Goal: Information Seeking & Learning: Learn about a topic

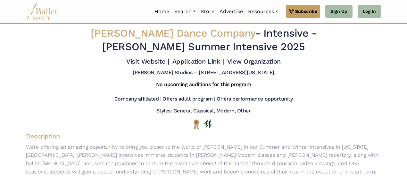
click at [46, 15] on img at bounding box center [42, 12] width 32 height 18
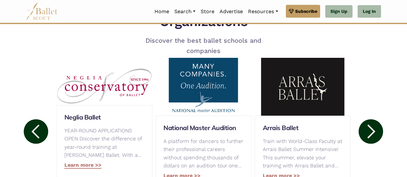
scroll to position [327, 0]
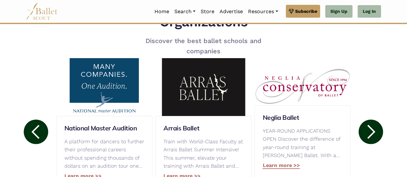
click at [370, 125] on circle at bounding box center [371, 131] width 24 height 24
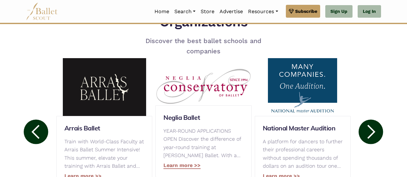
click at [369, 128] on circle at bounding box center [371, 131] width 24 height 24
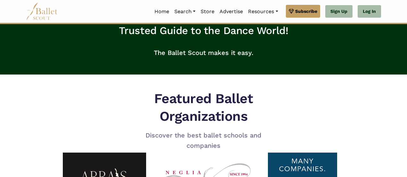
scroll to position [227, 0]
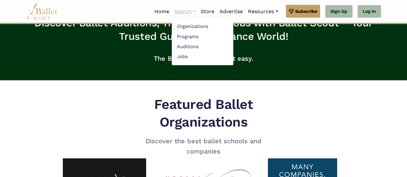
click at [187, 12] on link "Search" at bounding box center [185, 11] width 26 height 13
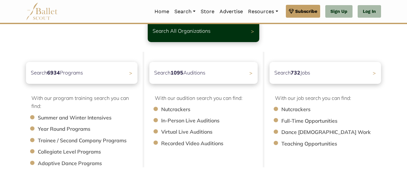
scroll to position [55, 0]
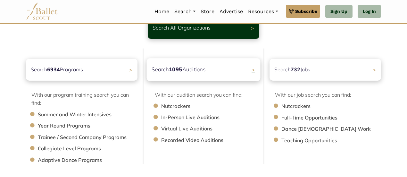
click at [239, 67] on div "Search 1095 Auditions >" at bounding box center [204, 69] width 114 height 23
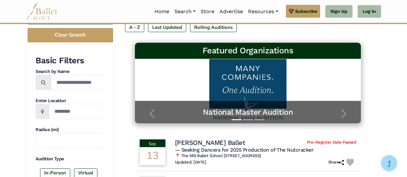
scroll to position [84, 0]
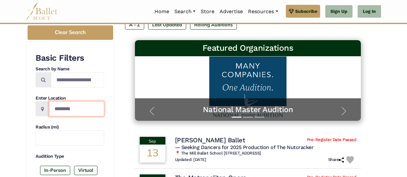
click at [74, 105] on input "Location" at bounding box center [76, 108] width 55 height 15
type input "**********"
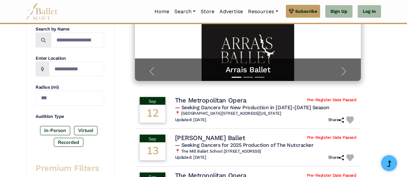
scroll to position [120, 0]
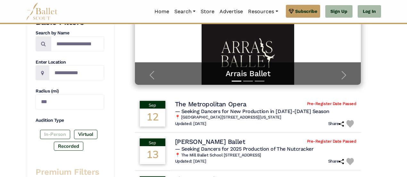
click at [52, 130] on label "In-Person" at bounding box center [55, 134] width 30 height 9
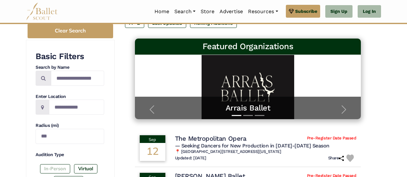
scroll to position [70, 0]
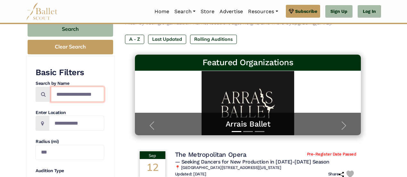
click at [64, 90] on input "Search by names..." at bounding box center [77, 94] width 53 height 15
type input "**********"
